Goal: Information Seeking & Learning: Learn about a topic

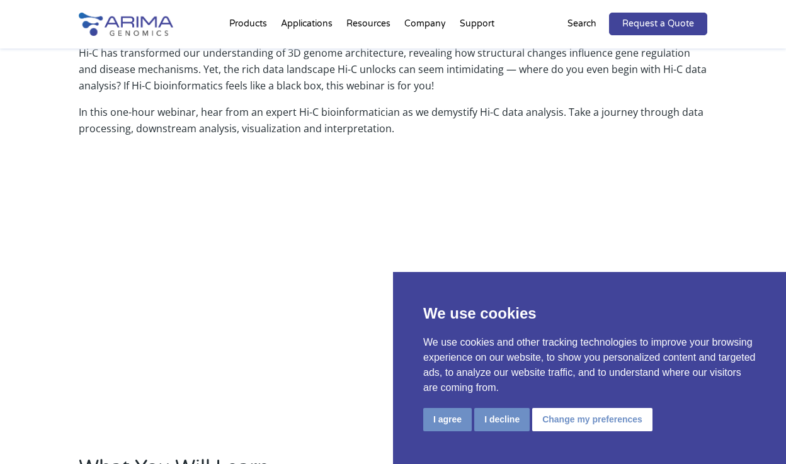
scroll to position [429, 0]
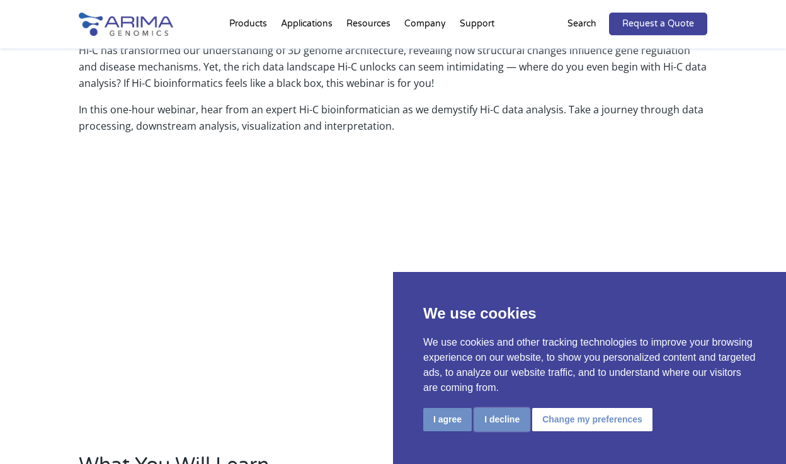
click at [499, 424] on button "I decline" at bounding box center [501, 419] width 55 height 23
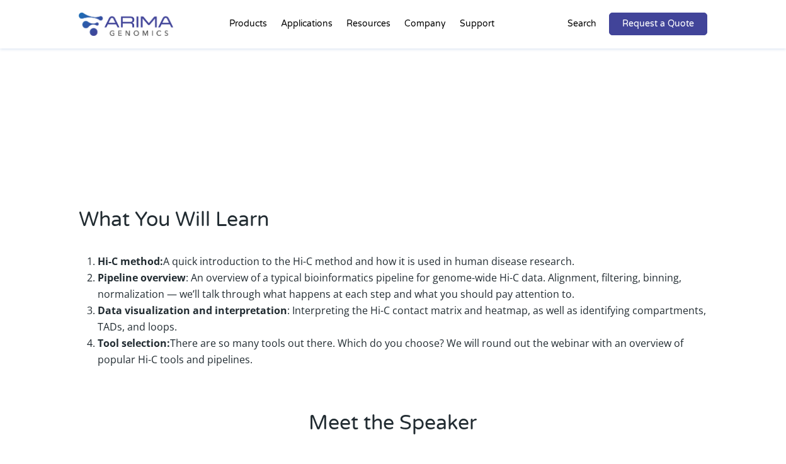
scroll to position [689, 0]
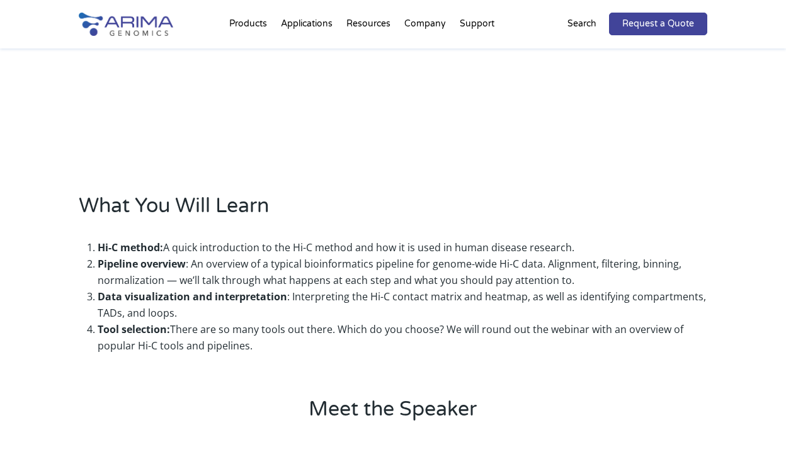
drag, startPoint x: 94, startPoint y: 246, endPoint x: 256, endPoint y: 344, distance: 189.7
click at [256, 344] on ol "Hi-C method: A quick introduction to the Hi-C method and how it is used in huma…" at bounding box center [393, 297] width 628 height 134
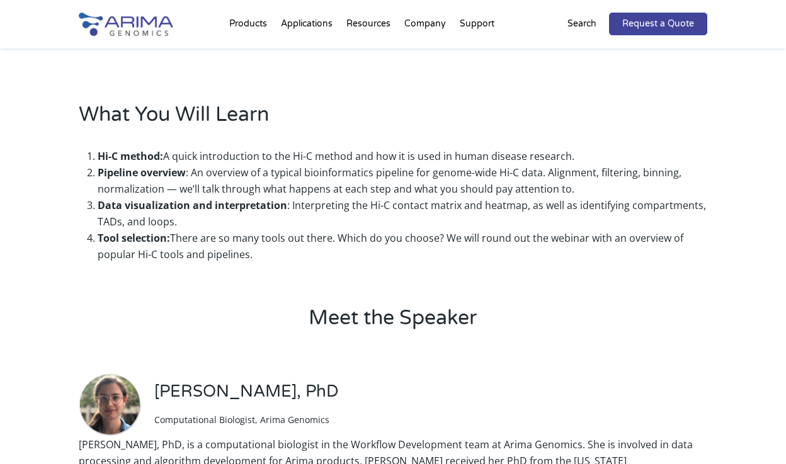
scroll to position [785, 0]
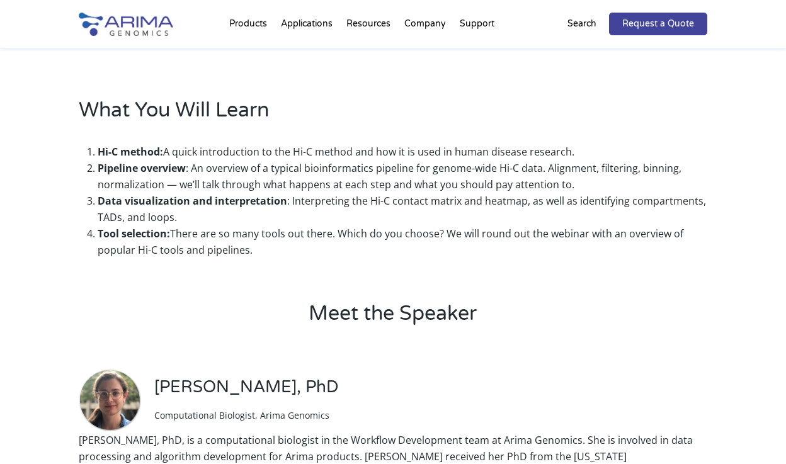
click at [293, 315] on h2 "Meet the Speaker" at bounding box center [393, 319] width 628 height 38
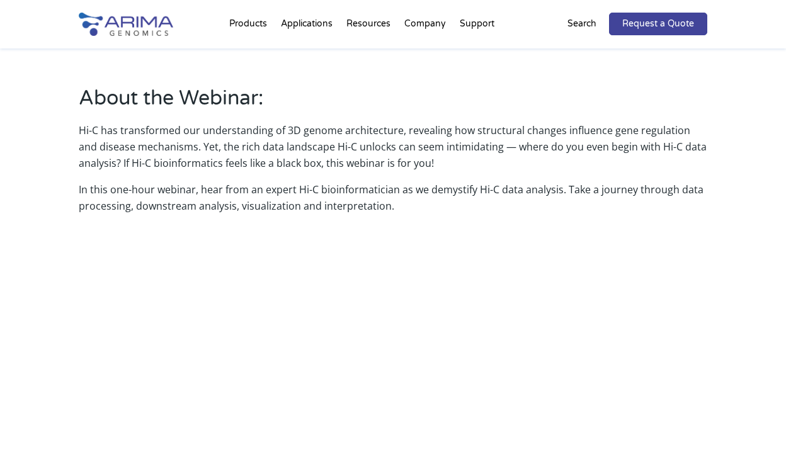
scroll to position [349, 0]
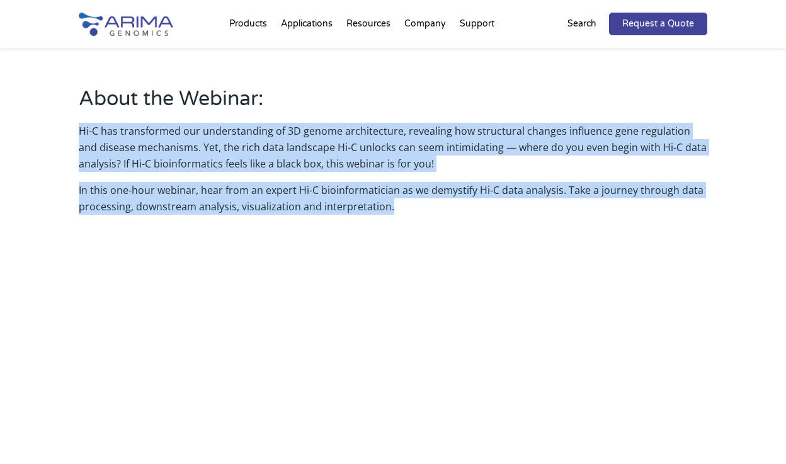
drag, startPoint x: 77, startPoint y: 124, endPoint x: 420, endPoint y: 210, distance: 353.3
click at [409, 214] on div "About the Webinar: Hi-C has transformed our understanding of 3D genome architec…" at bounding box center [393, 395] width 628 height 620
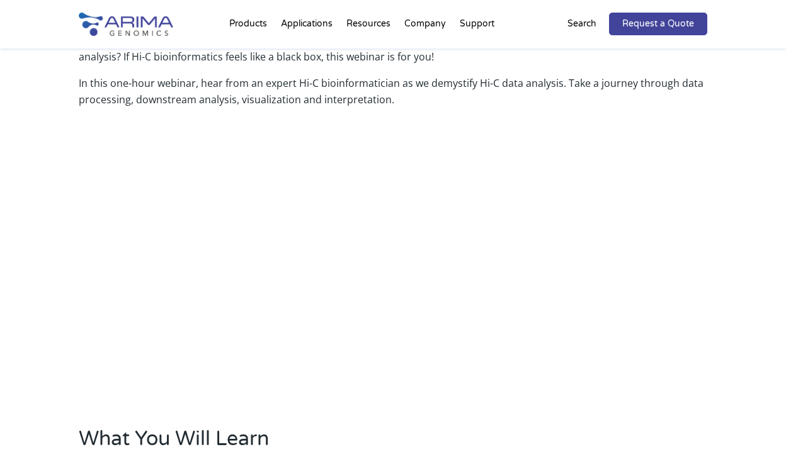
scroll to position [435, 0]
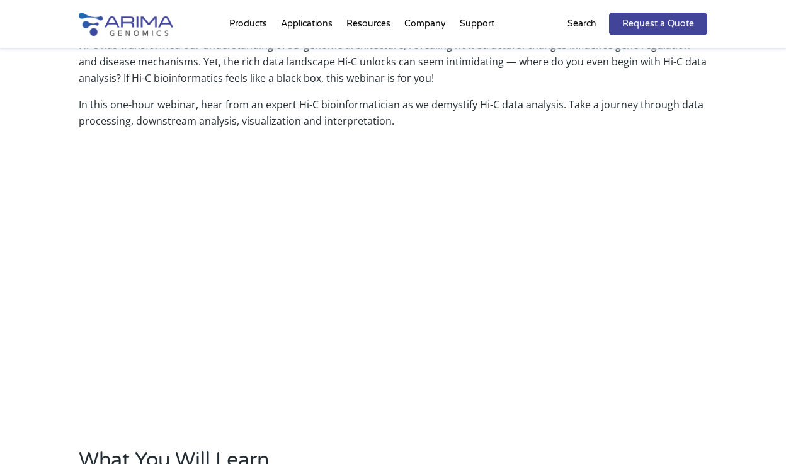
click at [674, 364] on div "About the Webinar: Hi-C has transformed our understanding of 3D genome architec…" at bounding box center [393, 309] width 628 height 620
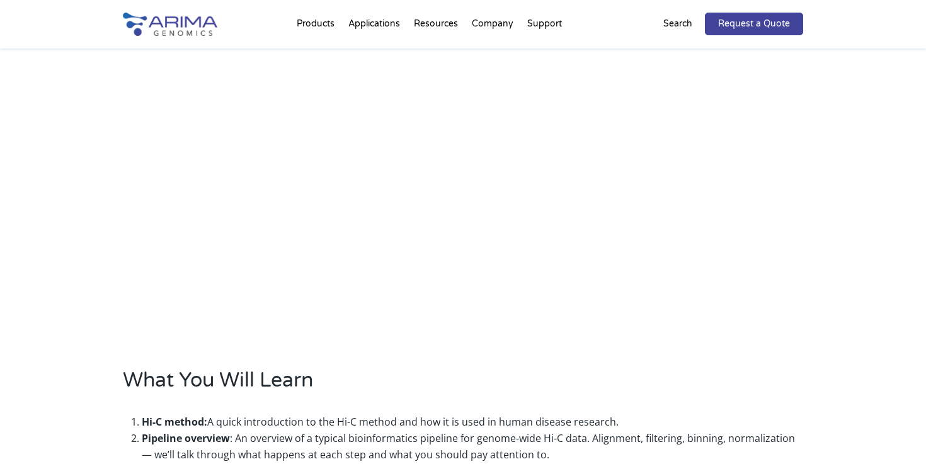
scroll to position [489, 0]
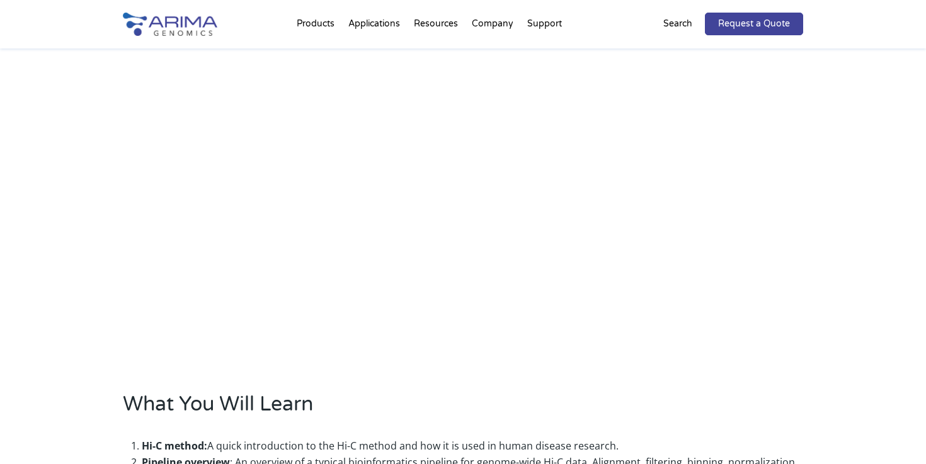
click at [755, 306] on div "About the Webinar: Hi-C has transformed our understanding of 3D genome architec…" at bounding box center [463, 362] width 926 height 1025
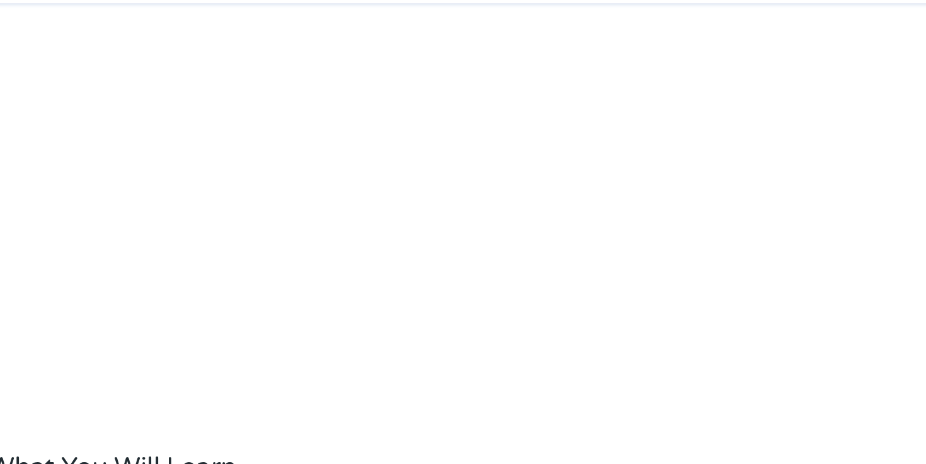
click at [755, 254] on div "About the Webinar: Hi-C has transformed our understanding of 3D genome architec…" at bounding box center [463, 240] width 680 height 645
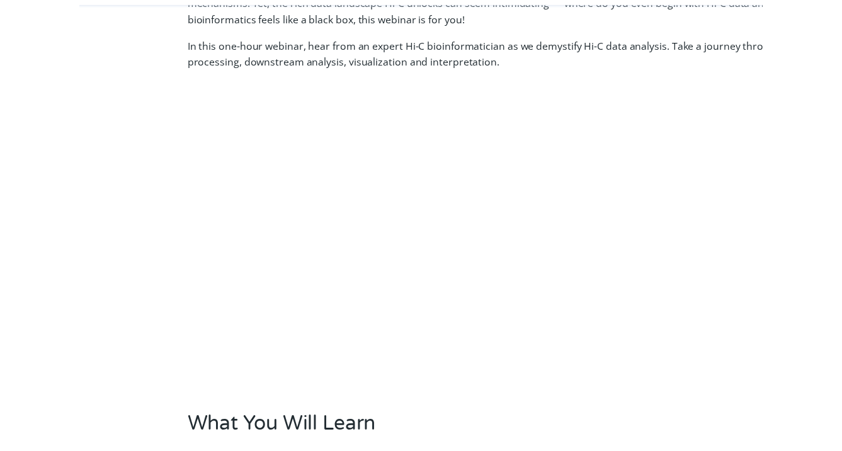
scroll to position [431, 0]
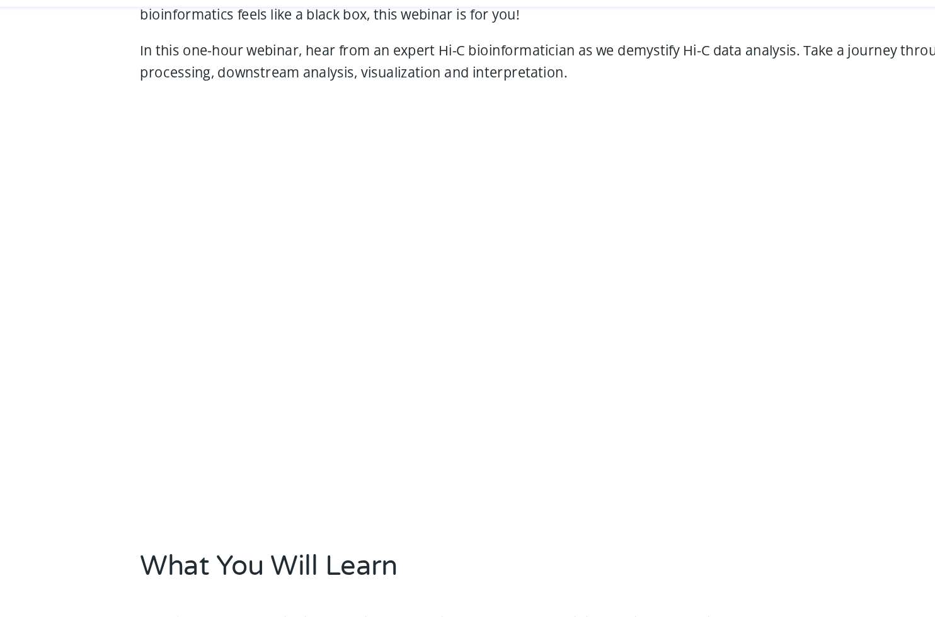
click at [460, 106] on div "About the Webinar: Hi-C has transformed our understanding of 3D genome architec…" at bounding box center [467, 297] width 680 height 645
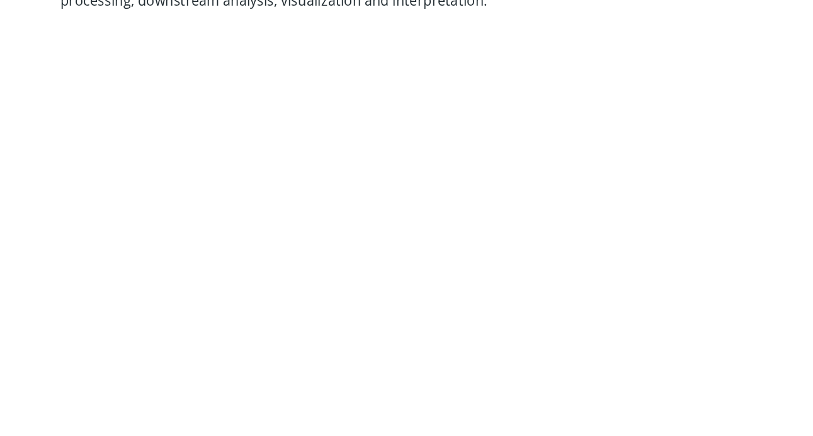
scroll to position [455, 0]
